Goal: Task Accomplishment & Management: Manage account settings

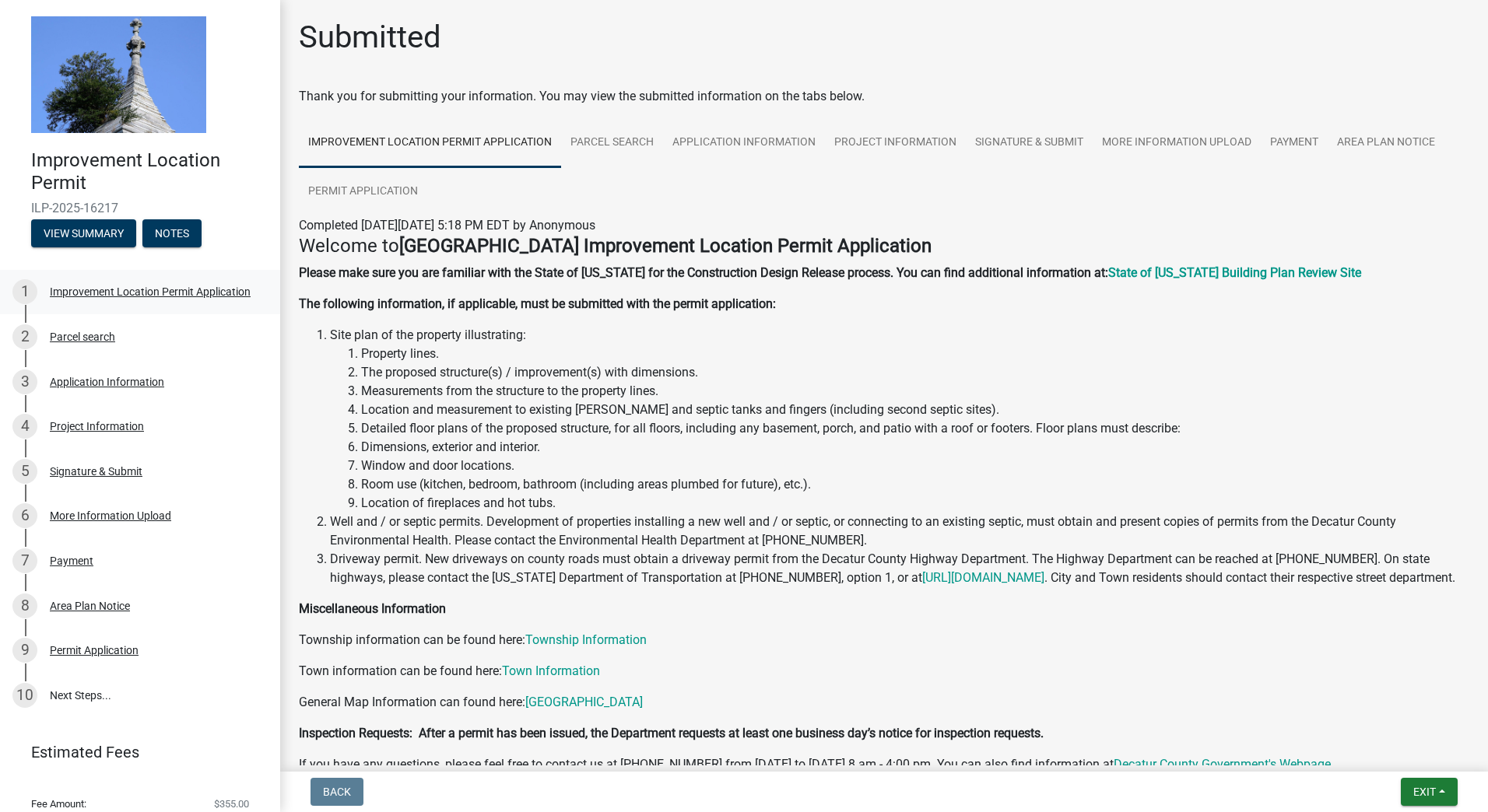
scroll to position [119, 0]
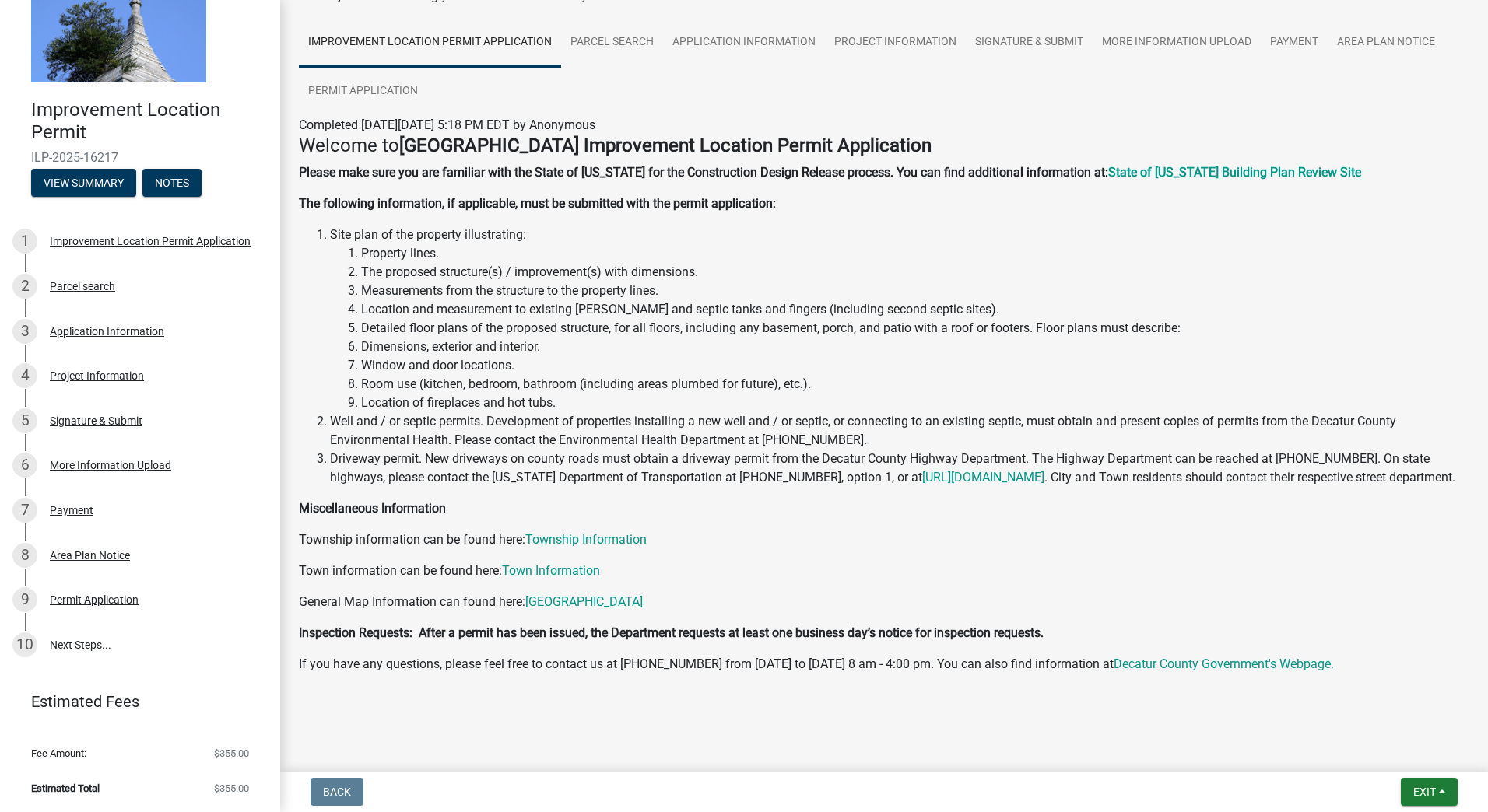
scroll to position [119, 0]
click at [1432, 798] on span "Exit" at bounding box center [1425, 791] width 23 height 12
click at [1386, 755] on button "Save & Exit" at bounding box center [1395, 751] width 124 height 37
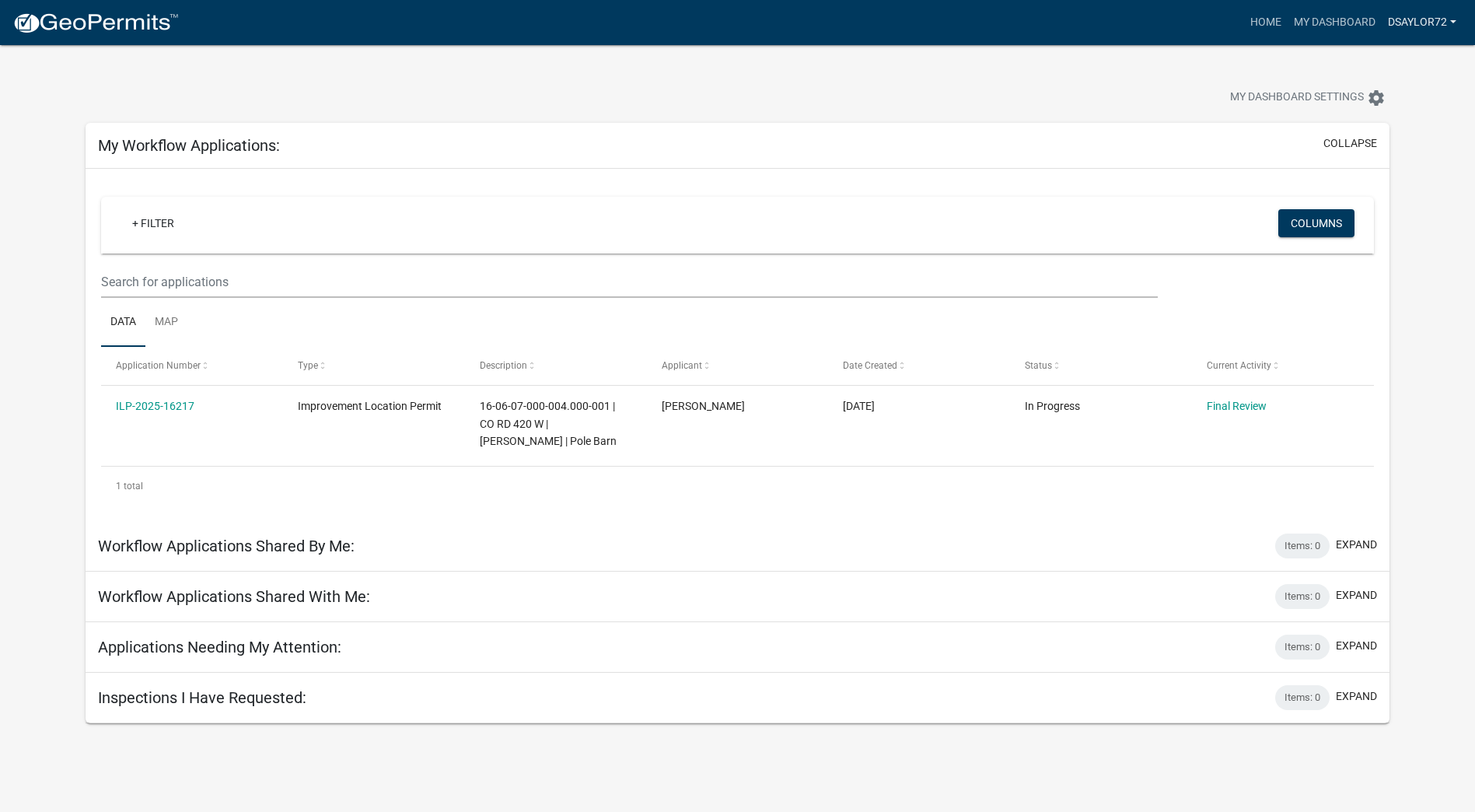
click at [1433, 24] on link "Dsaylor72" at bounding box center [1422, 22] width 81 height 30
click at [1366, 122] on link "Logout" at bounding box center [1400, 114] width 124 height 37
